Goal: Contribute content: Add original content to the website for others to see

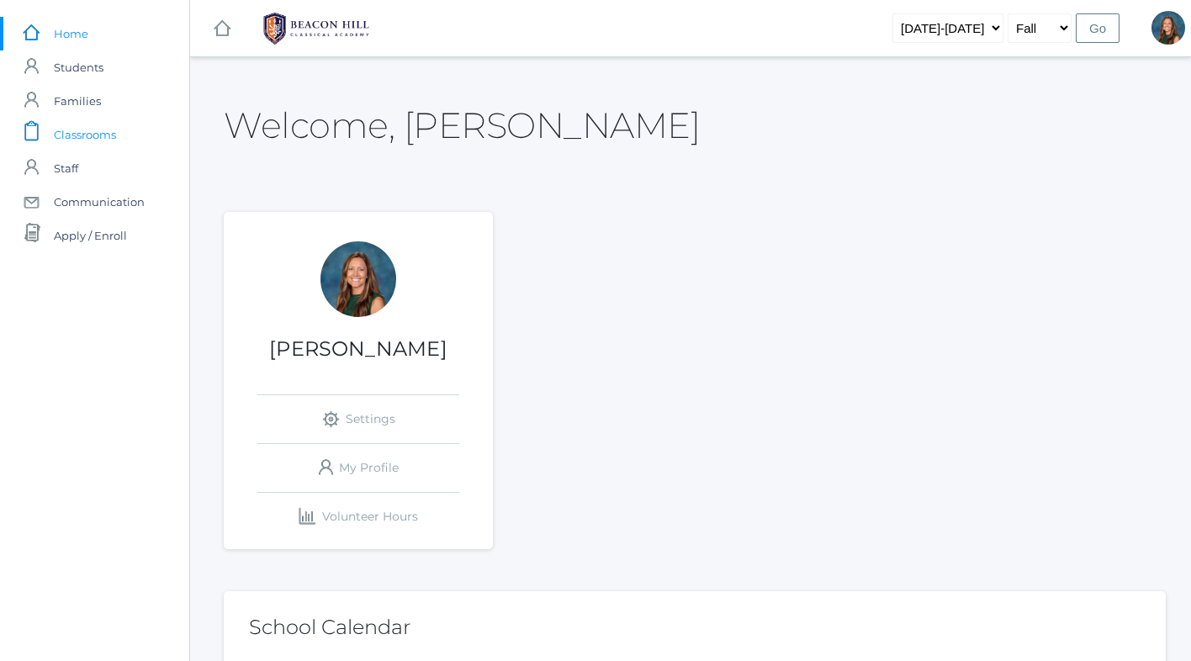
click at [97, 138] on span "Classrooms" at bounding box center [85, 135] width 62 height 34
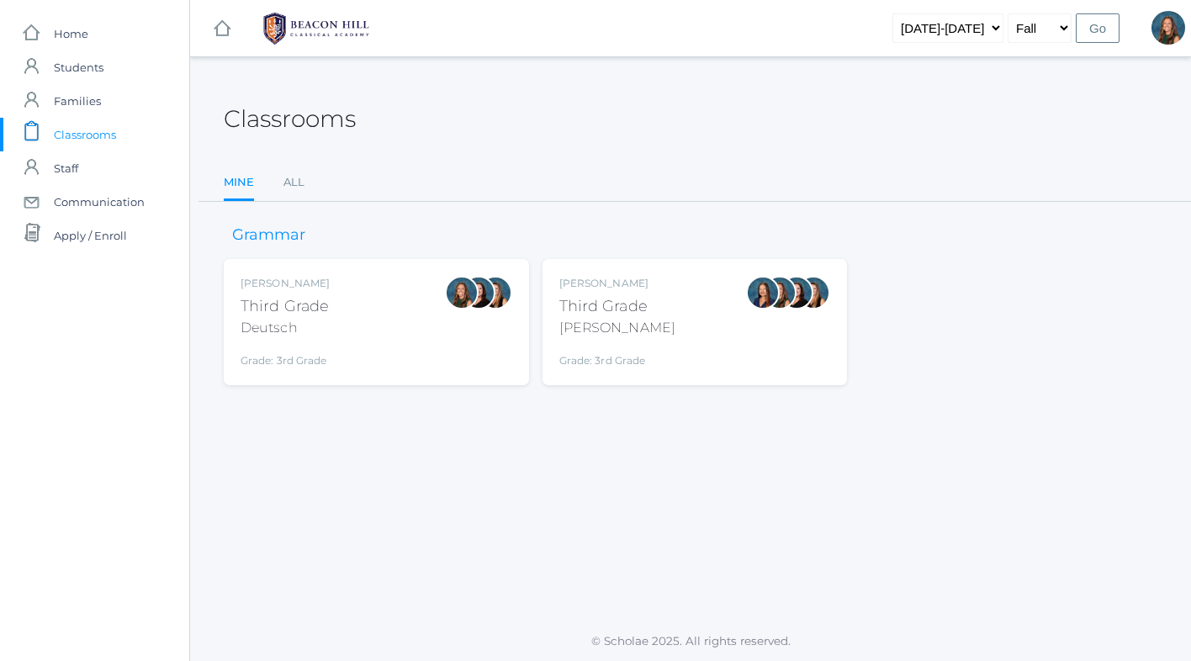
click at [442, 342] on div "[PERSON_NAME] Third Grade Deutsch Grade: 3rd Grade 03LA" at bounding box center [377, 322] width 272 height 93
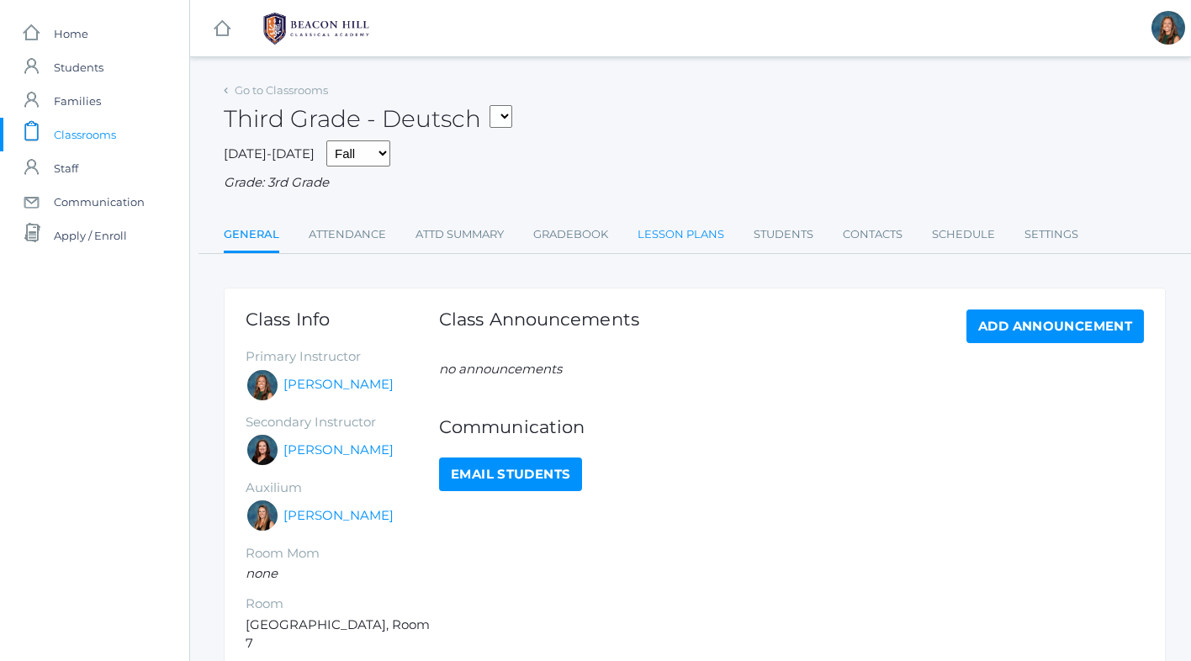
click at [669, 235] on link "Lesson Plans" at bounding box center [680, 235] width 87 height 34
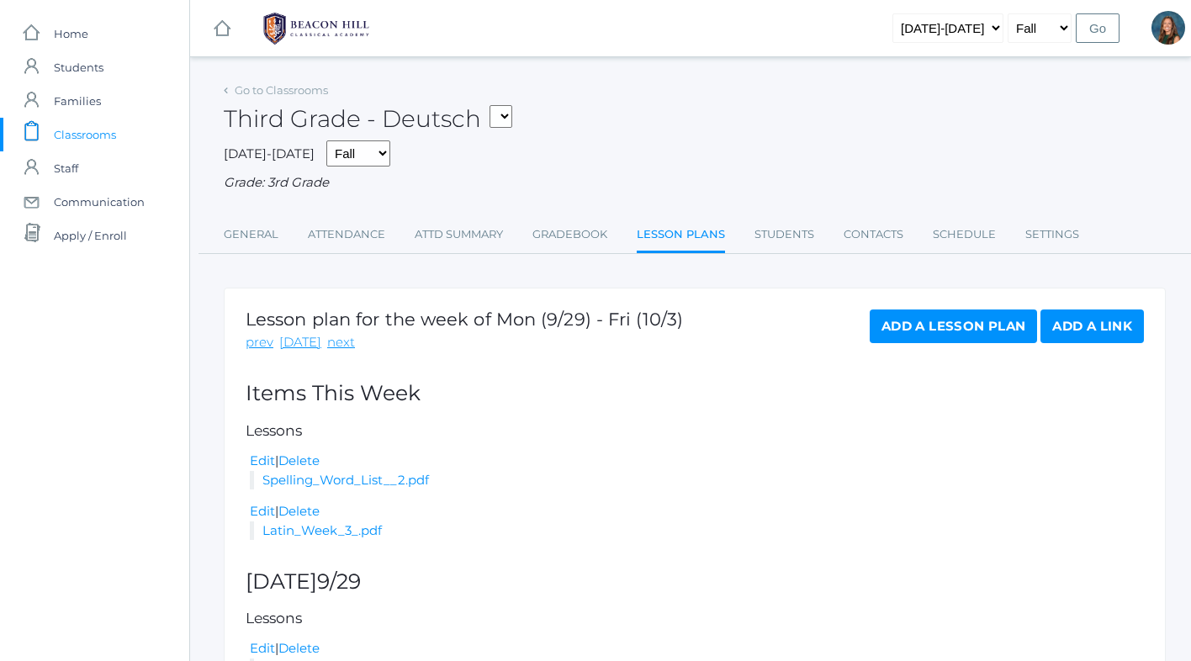
scroll to position [162, 0]
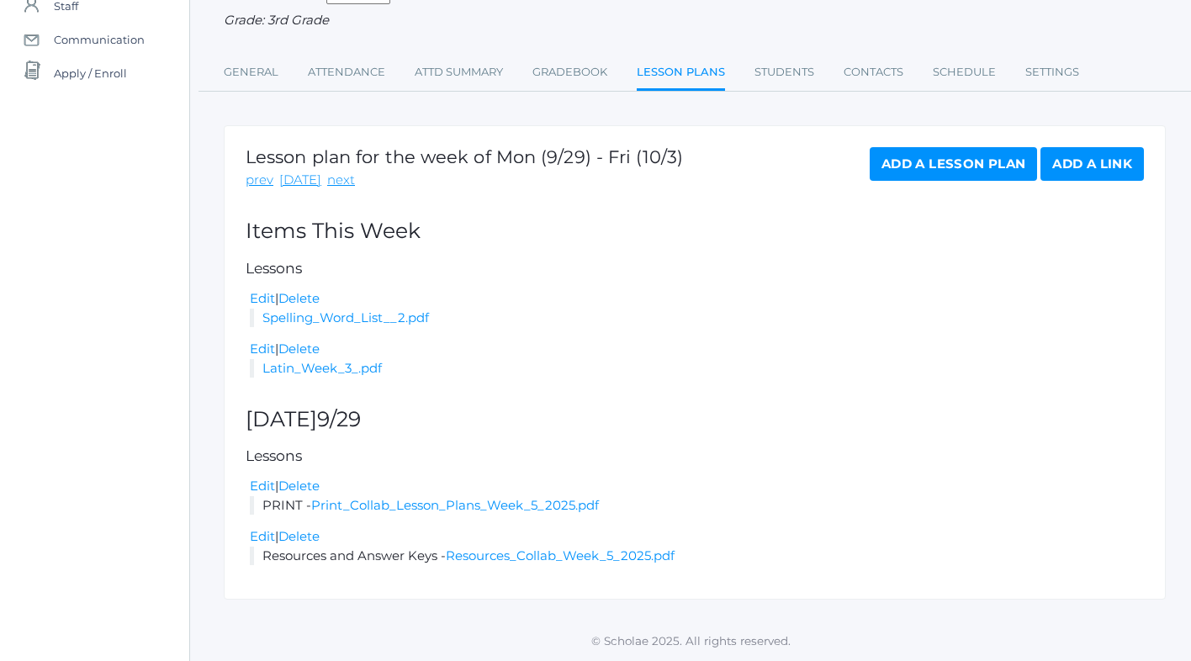
click at [950, 156] on link "Add a Lesson Plan" at bounding box center [953, 164] width 167 height 34
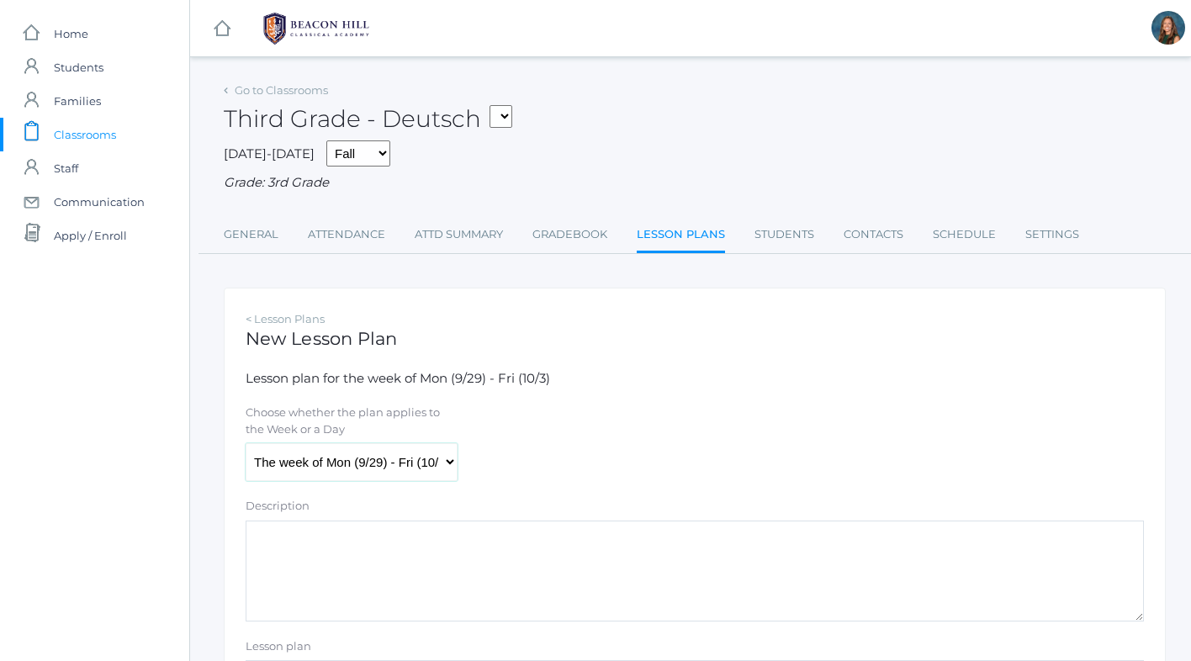
click at [351, 468] on select "The week of Mon (9/29) - Fri (10/3) Monday (9/29) Tuesday (9/30) Wednesday (10/…" at bounding box center [352, 462] width 212 height 38
select select "2025-10-01"
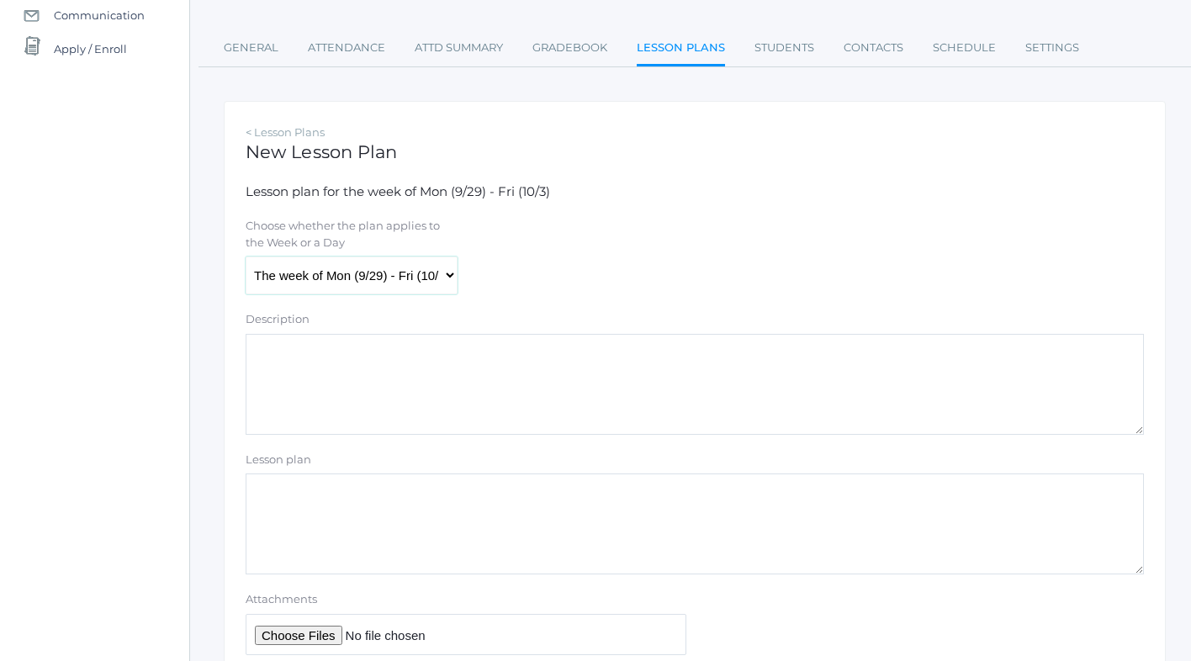
scroll to position [309, 0]
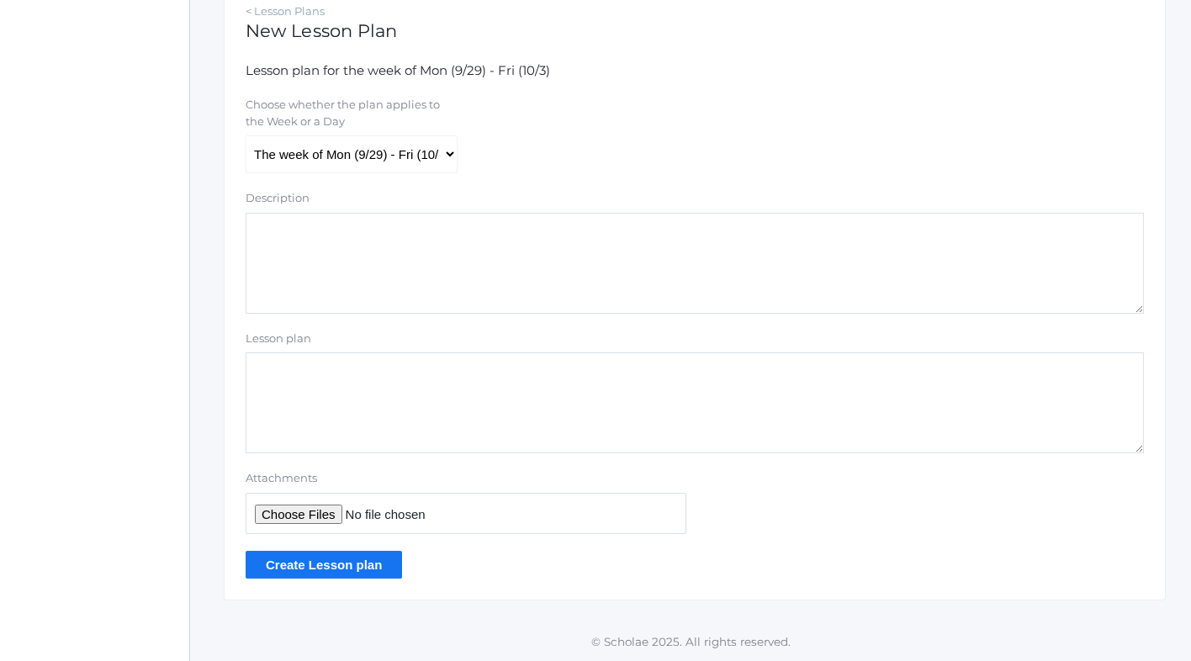
click at [330, 516] on input "Attachments" at bounding box center [466, 513] width 441 height 41
type input "C:\fakepath\Week 6 Lesson Plans 2025.pdf"
click at [343, 563] on input "Create Lesson plan" at bounding box center [324, 565] width 156 height 28
